Goal: Use online tool/utility: Utilize a website feature to perform a specific function

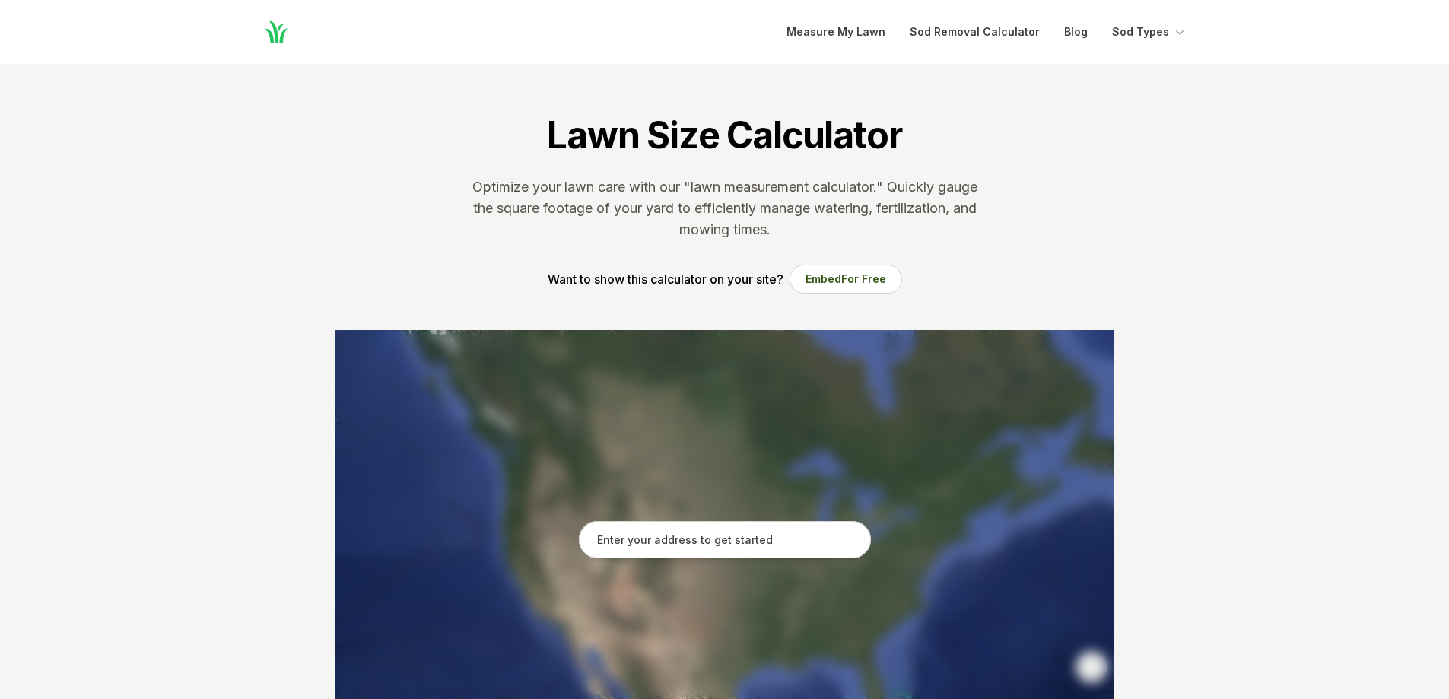
click at [742, 540] on input "text" at bounding box center [725, 540] width 292 height 38
click at [769, 530] on input "text" at bounding box center [725, 540] width 292 height 38
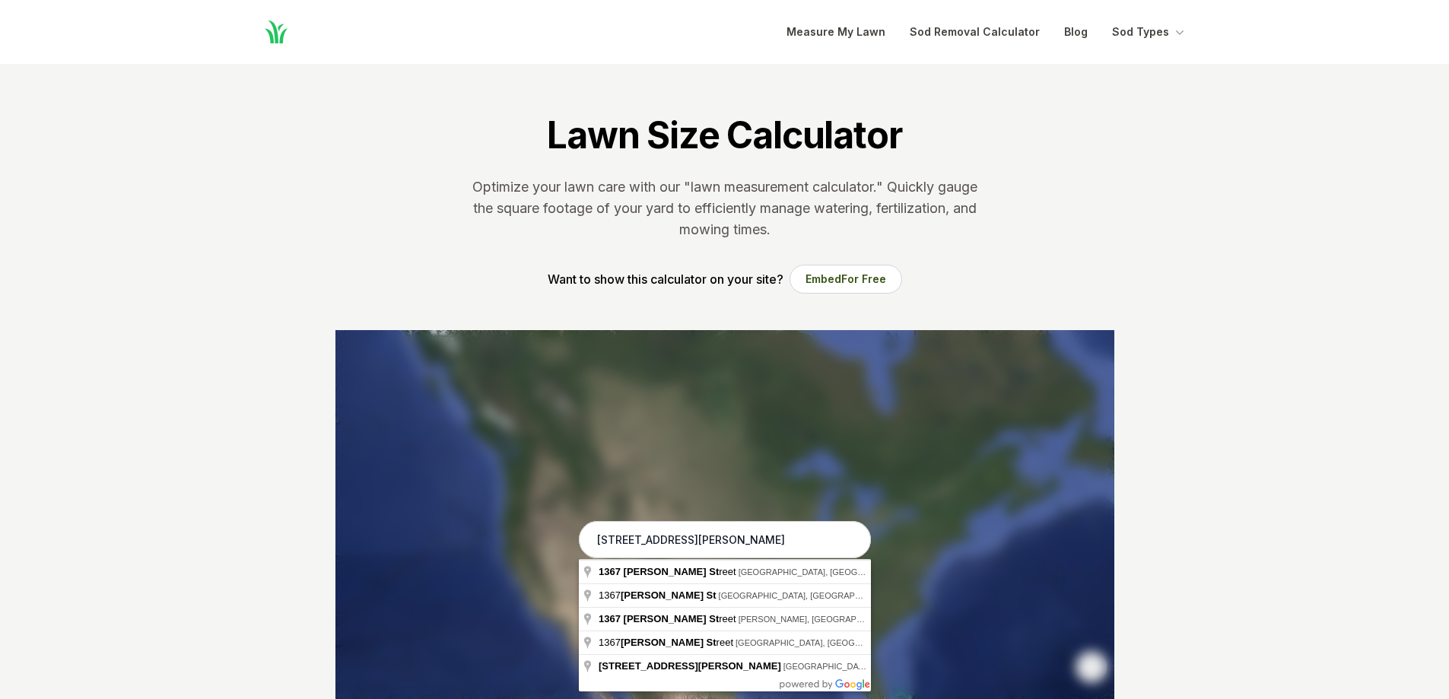
type input "[STREET_ADDRESS][PERSON_NAME]"
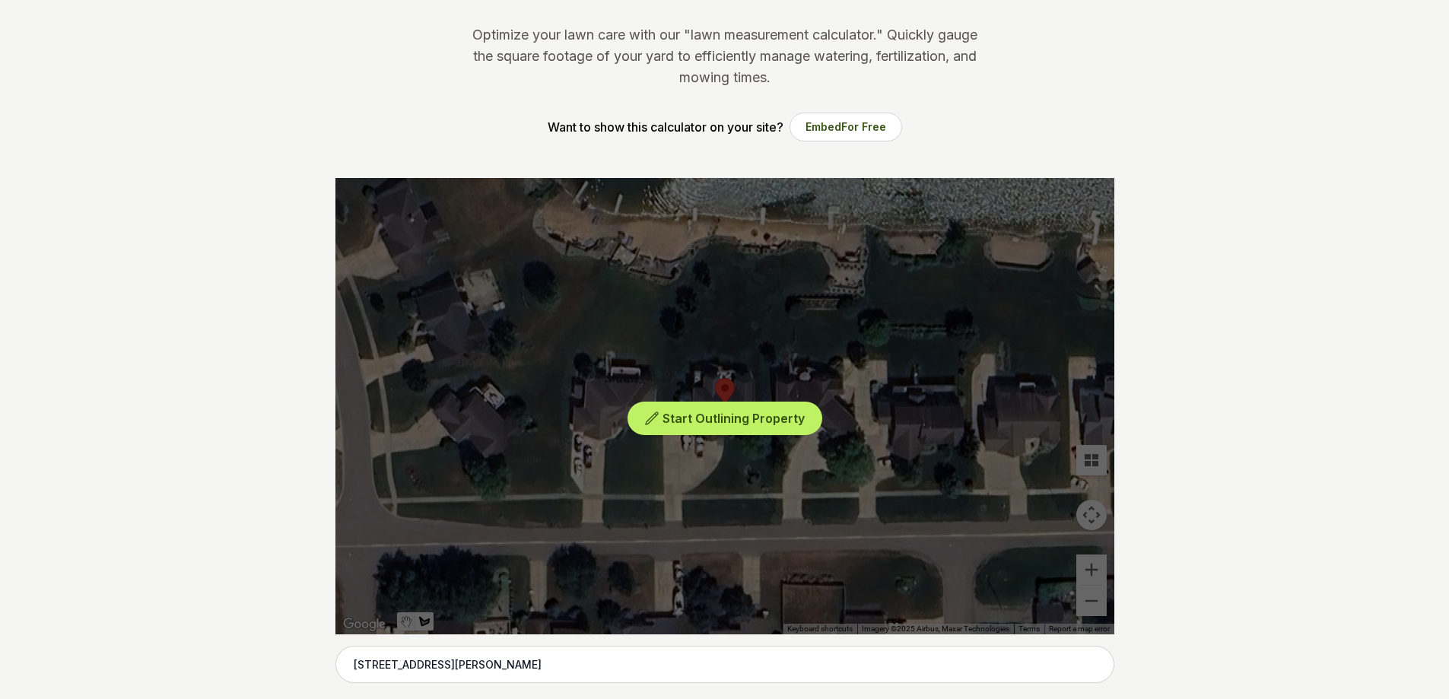
scroll to position [228, 0]
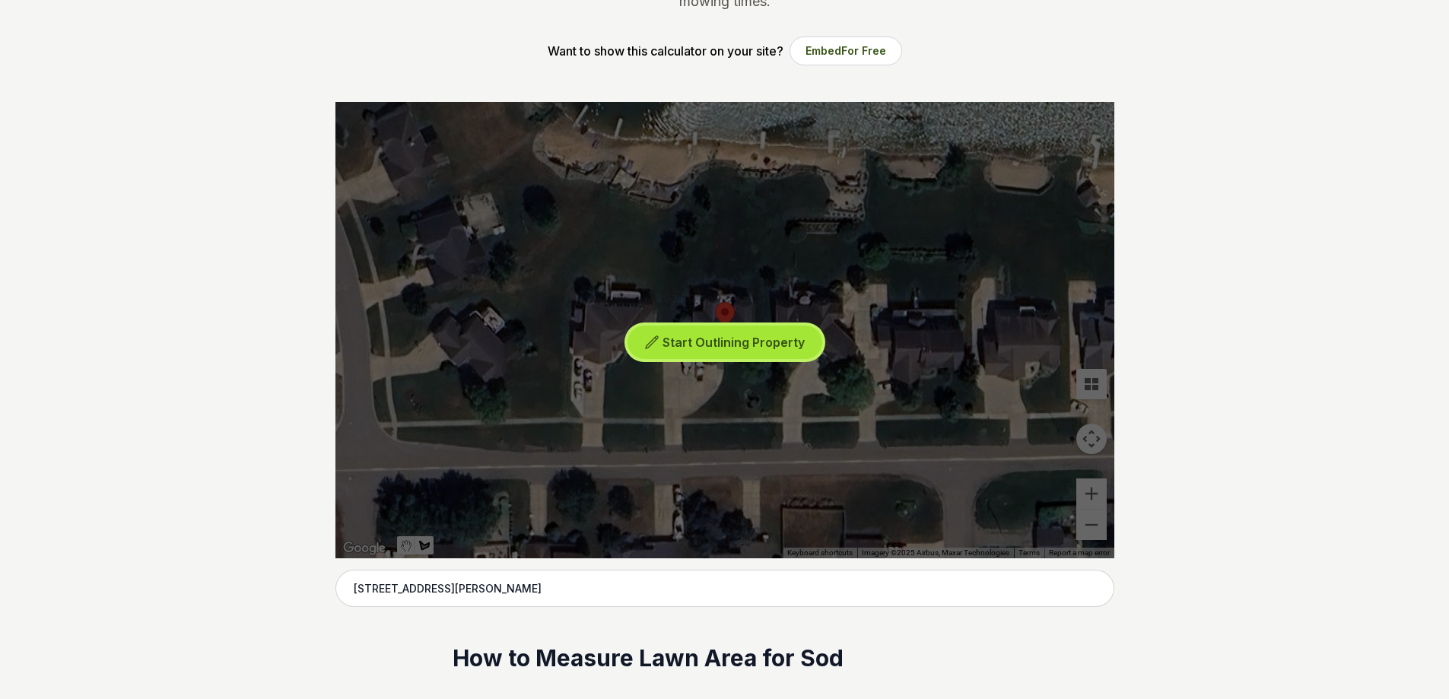
click at [730, 351] on button "Start Outlining Property" at bounding box center [724, 342] width 195 height 34
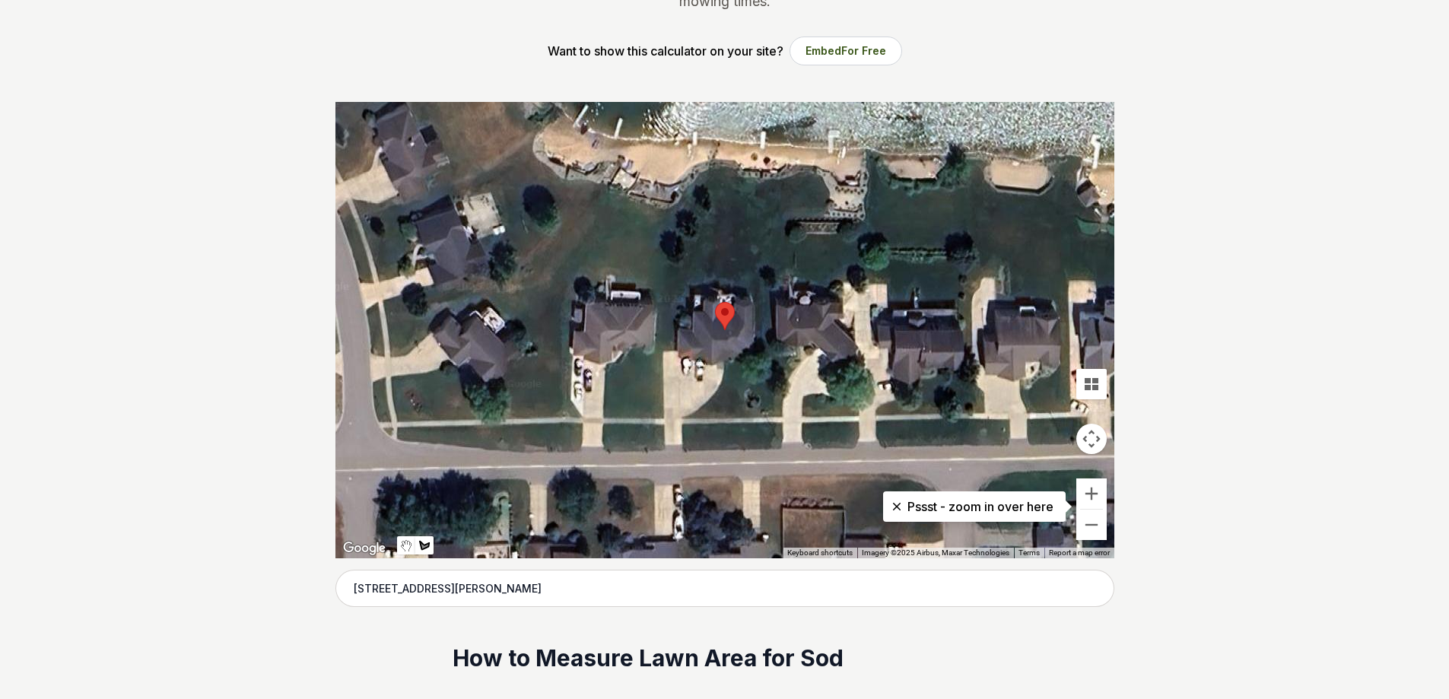
click at [731, 363] on div at bounding box center [724, 330] width 779 height 456
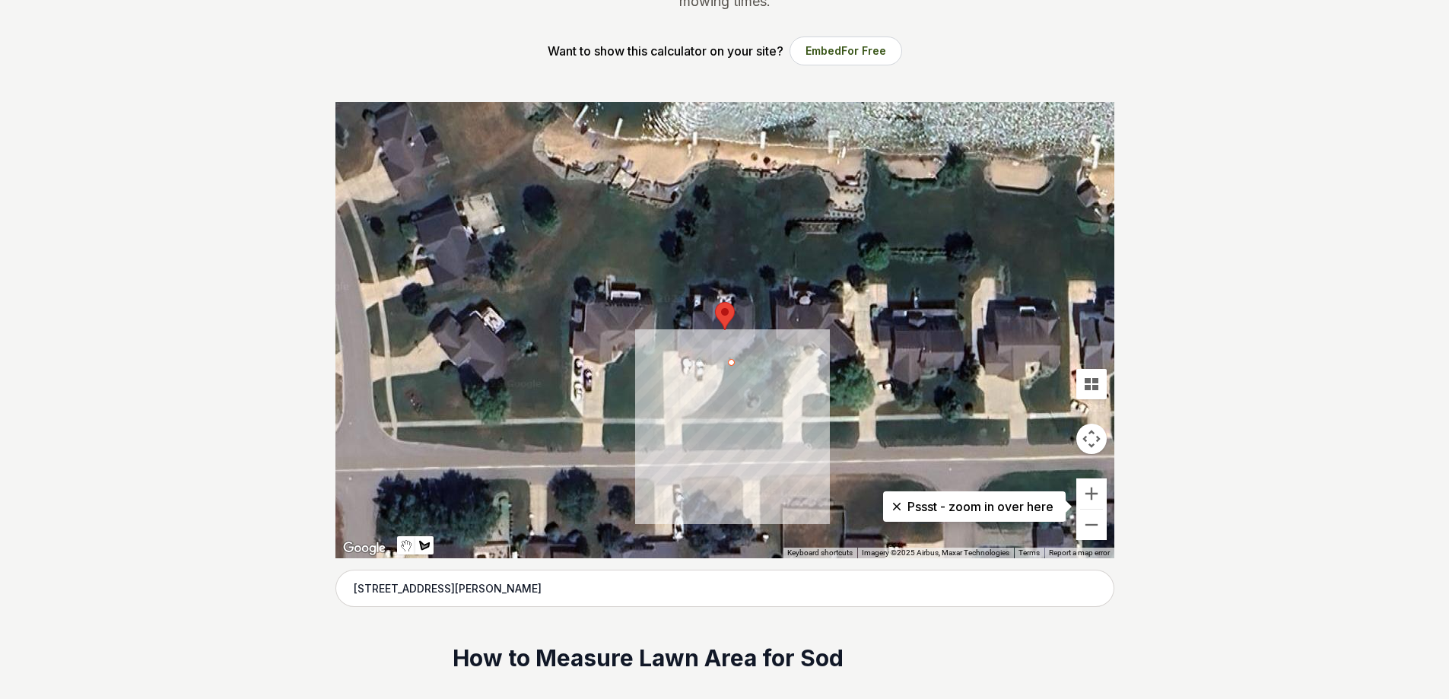
click at [756, 344] on div at bounding box center [724, 330] width 779 height 456
click at [773, 358] on div at bounding box center [724, 330] width 779 height 456
click at [779, 405] on div at bounding box center [724, 330] width 779 height 456
click at [776, 446] on div at bounding box center [724, 330] width 779 height 456
click at [682, 450] on div at bounding box center [724, 330] width 779 height 456
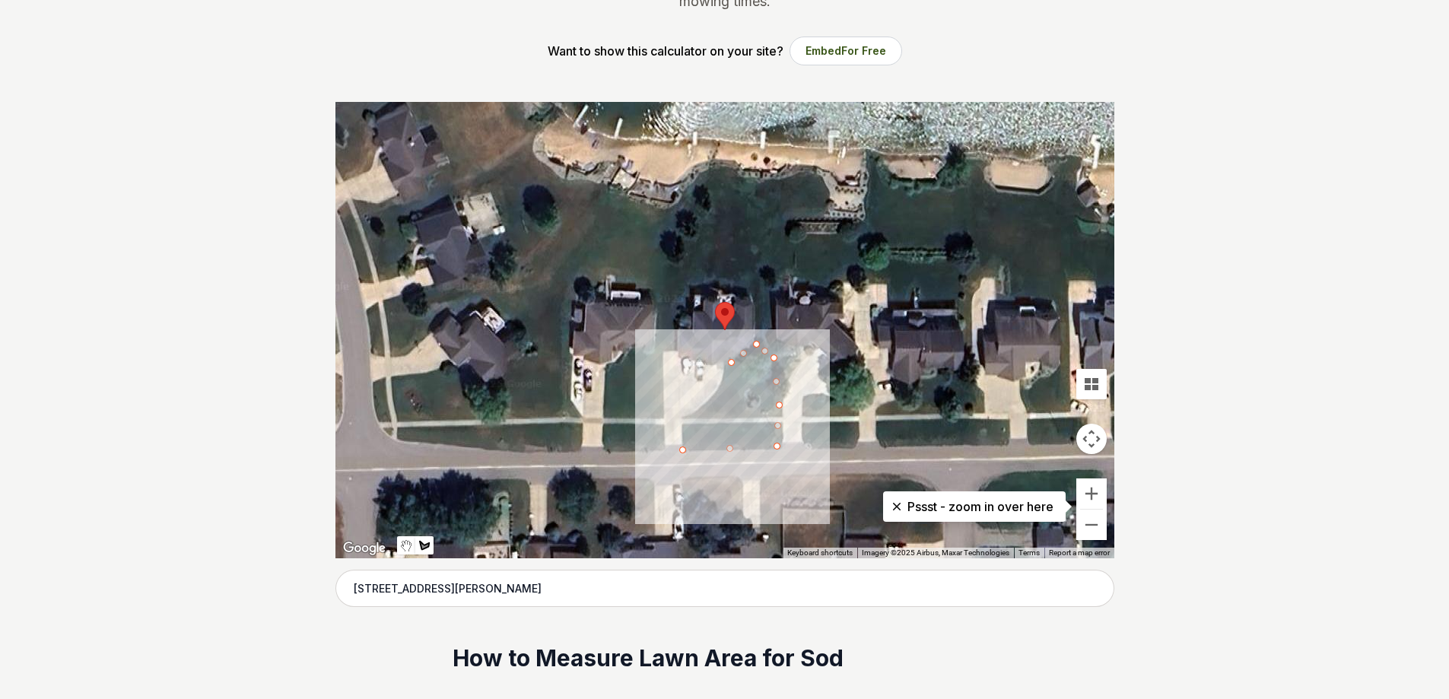
click at [684, 418] on div at bounding box center [724, 330] width 779 height 456
click at [707, 411] on div at bounding box center [724, 330] width 779 height 456
click at [722, 387] on div at bounding box center [724, 330] width 779 height 456
click at [731, 367] on div at bounding box center [724, 330] width 779 height 456
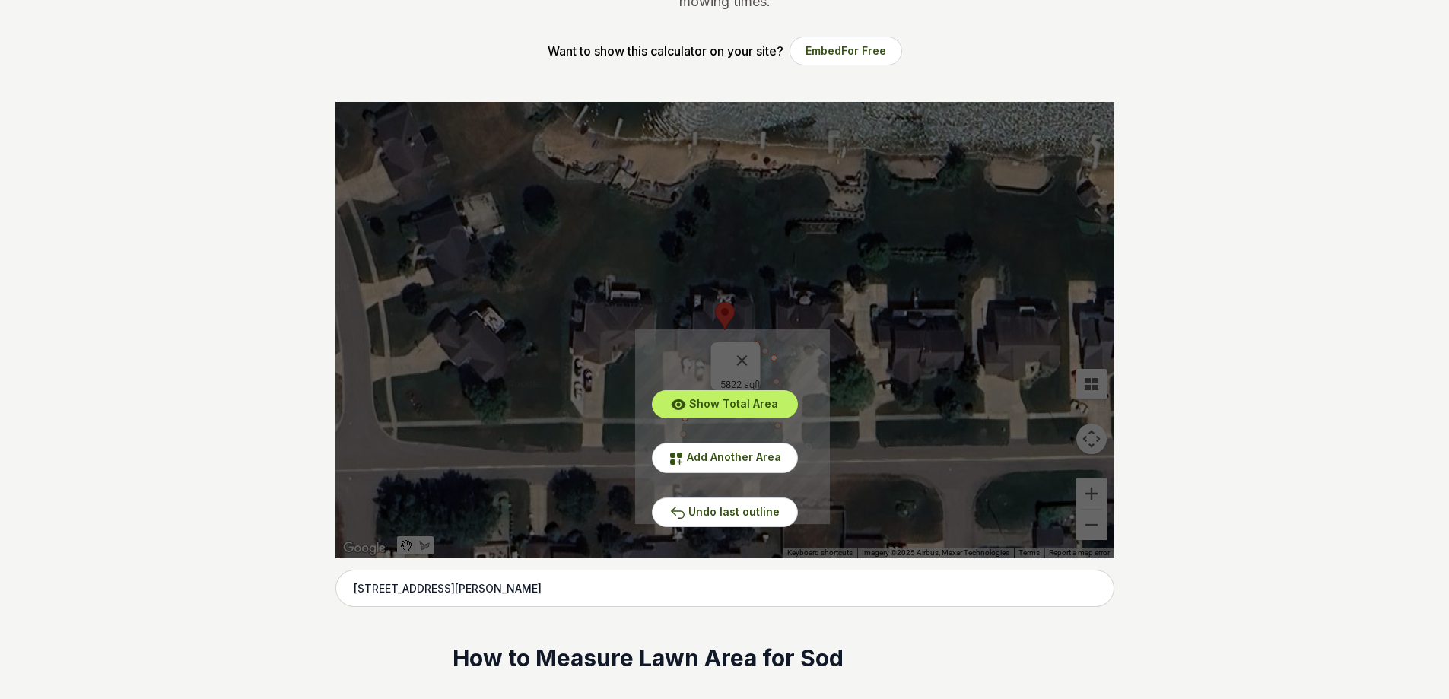
drag, startPoint x: 1211, startPoint y: 92, endPoint x: 1459, endPoint y: 298, distance: 322.4
